Goal: Transaction & Acquisition: Purchase product/service

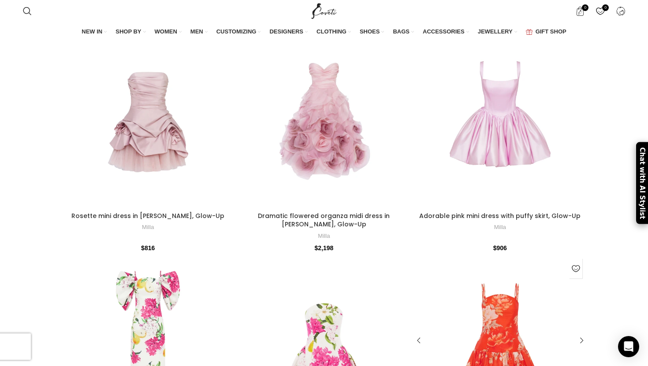
scroll to position [5010, 0]
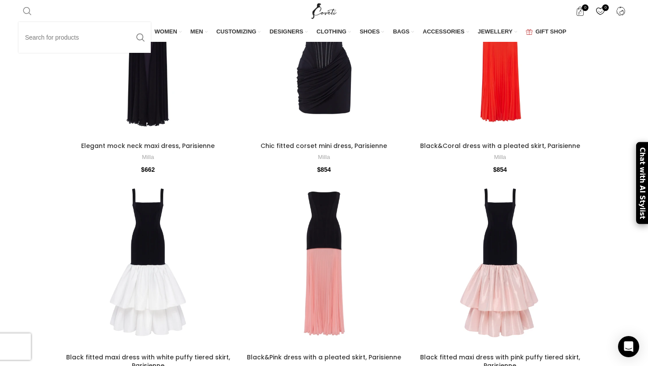
click at [31, 15] on link "Search" at bounding box center [28, 11] width 18 height 18
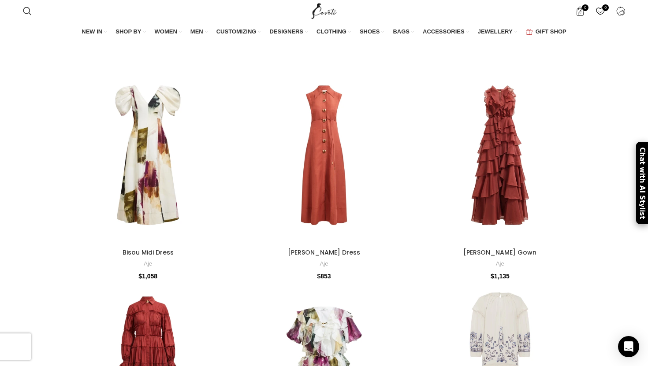
click at [60, 38] on div "NEW IN WHAT'S NEW New this week New in clothing New in [GEOGRAPHIC_DATA] New in…" at bounding box center [324, 32] width 611 height 19
click at [31, 13] on span "Search" at bounding box center [27, 11] width 9 height 9
click at [43, 45] on input "Search" at bounding box center [85, 41] width 132 height 31
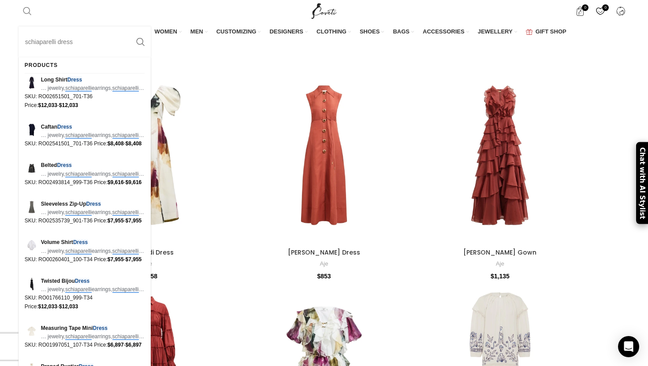
type input "schiaparelli dress"
click at [130, 26] on button "Search" at bounding box center [140, 41] width 20 height 31
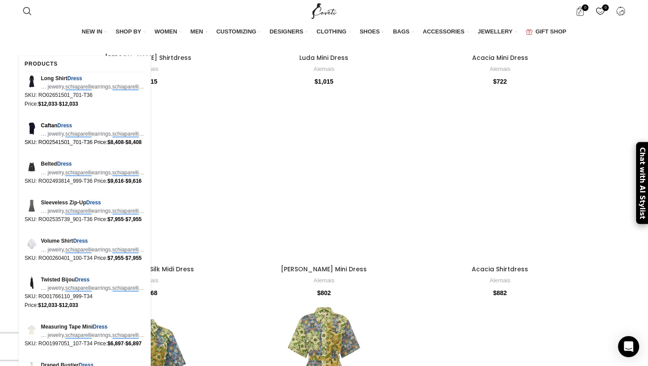
scroll to position [1046, 0]
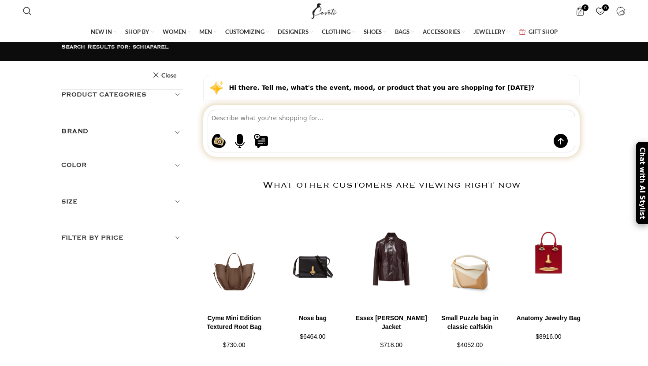
click at [337, 126] on textarea at bounding box center [394, 117] width 364 height 15
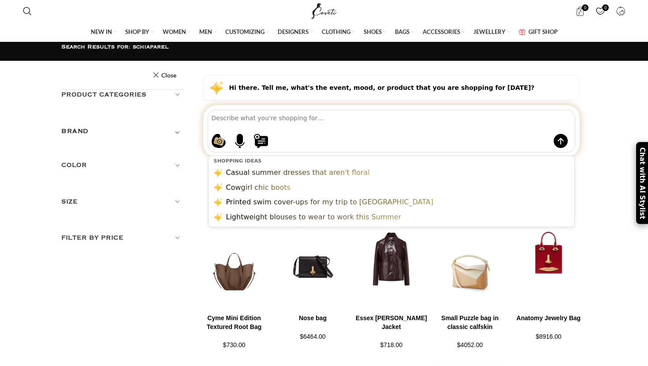
click at [84, 127] on h5 "BRAND" at bounding box center [74, 132] width 27 height 10
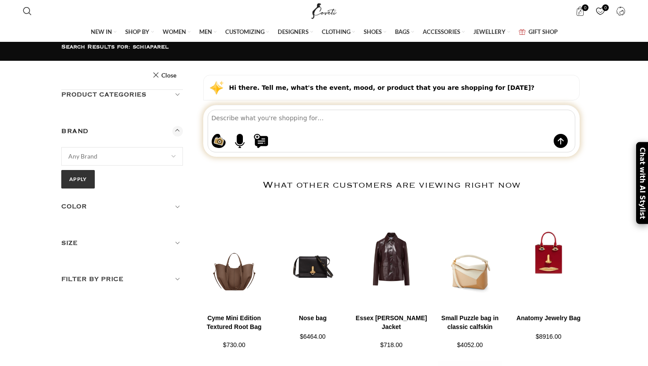
click at [87, 153] on span "Any Brand" at bounding box center [82, 156] width 29 height 7
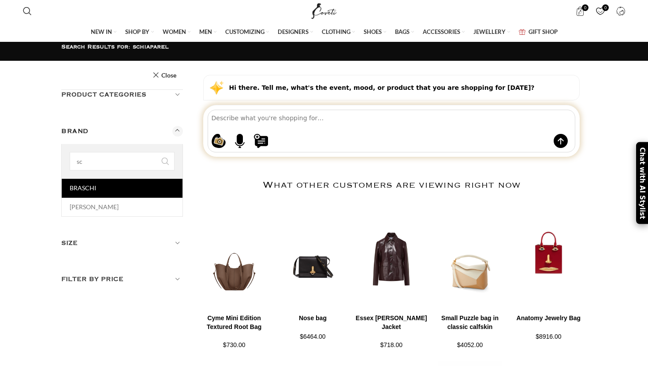
type input "sch"
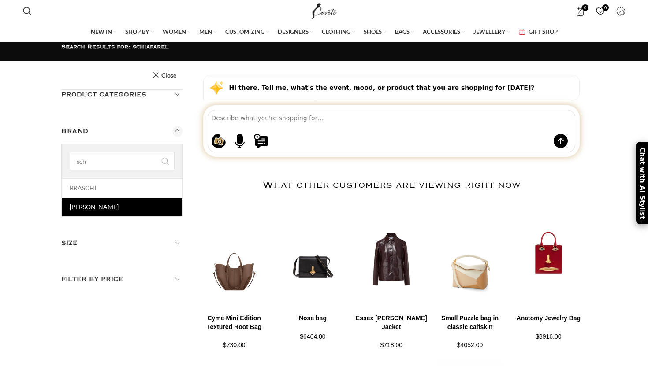
select select "schiaparelli"
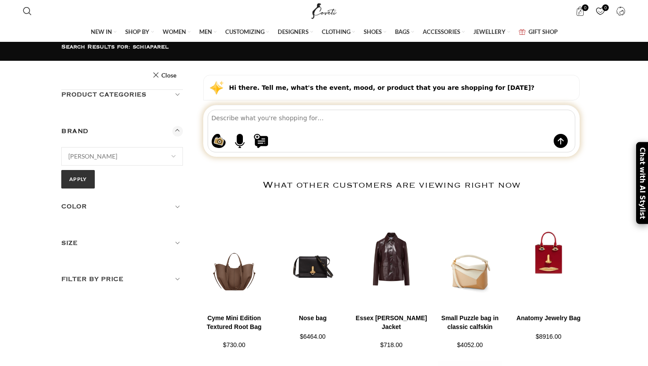
click at [93, 202] on h5 "Color" at bounding box center [122, 207] width 122 height 10
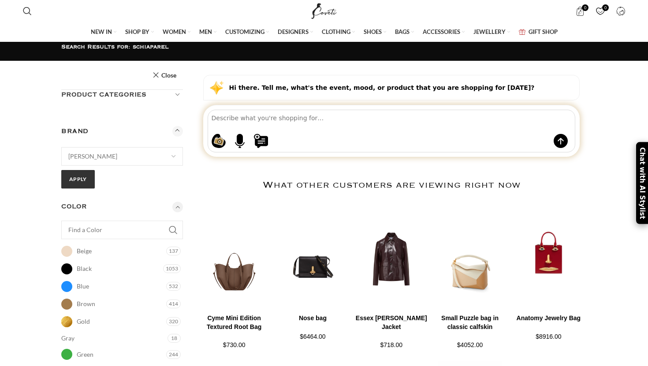
click at [79, 170] on button "Apply" at bounding box center [77, 179] width 33 height 19
click at [178, 202] on h5 "Color" at bounding box center [122, 207] width 122 height 10
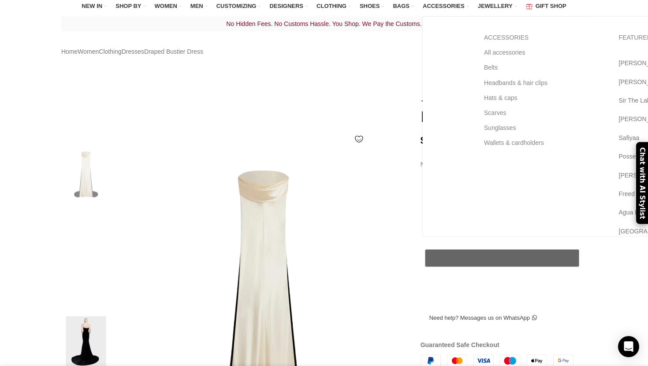
scroll to position [0, 93]
